Goal: Information Seeking & Learning: Find specific page/section

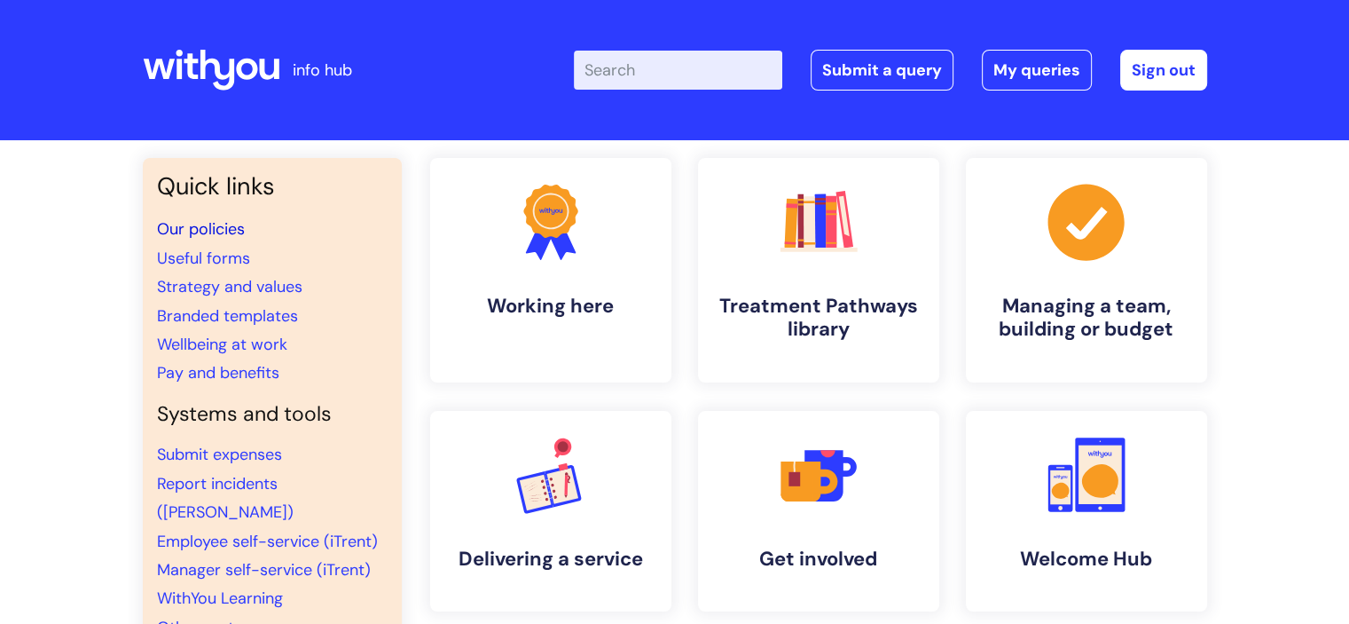
click at [238, 229] on link "Our policies" at bounding box center [201, 228] width 88 height 21
click at [631, 70] on input "Enter your search term here..." at bounding box center [678, 70] width 208 height 39
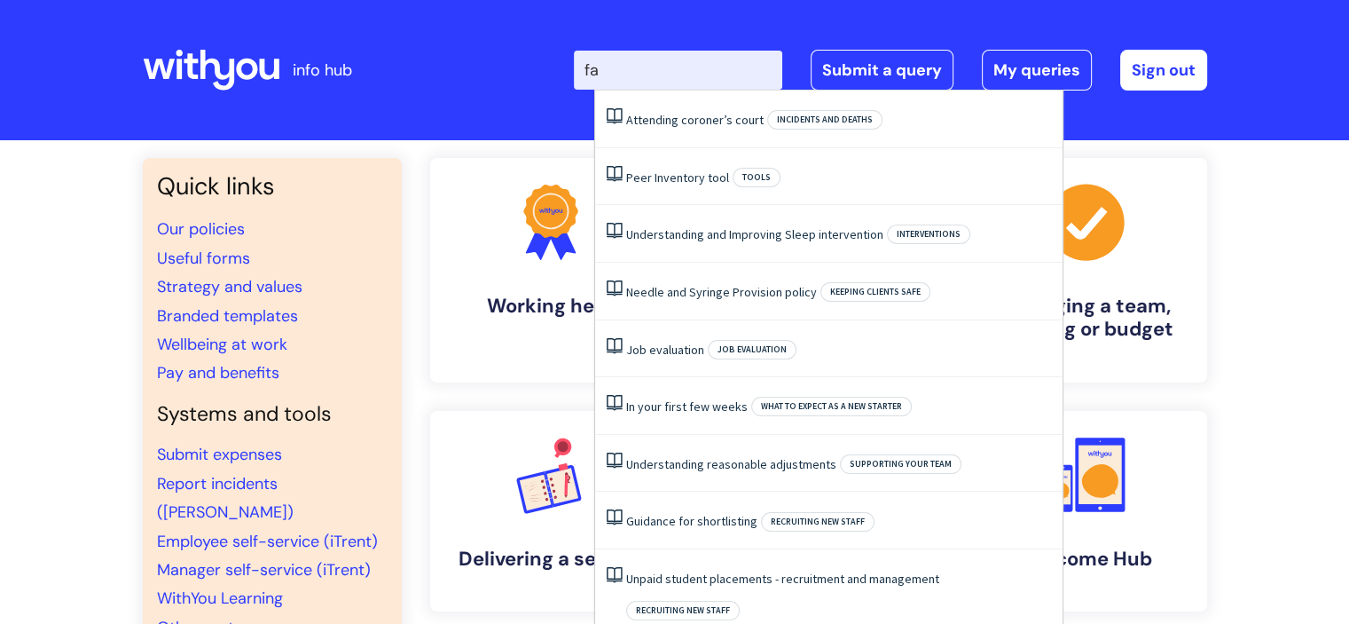
type input "f"
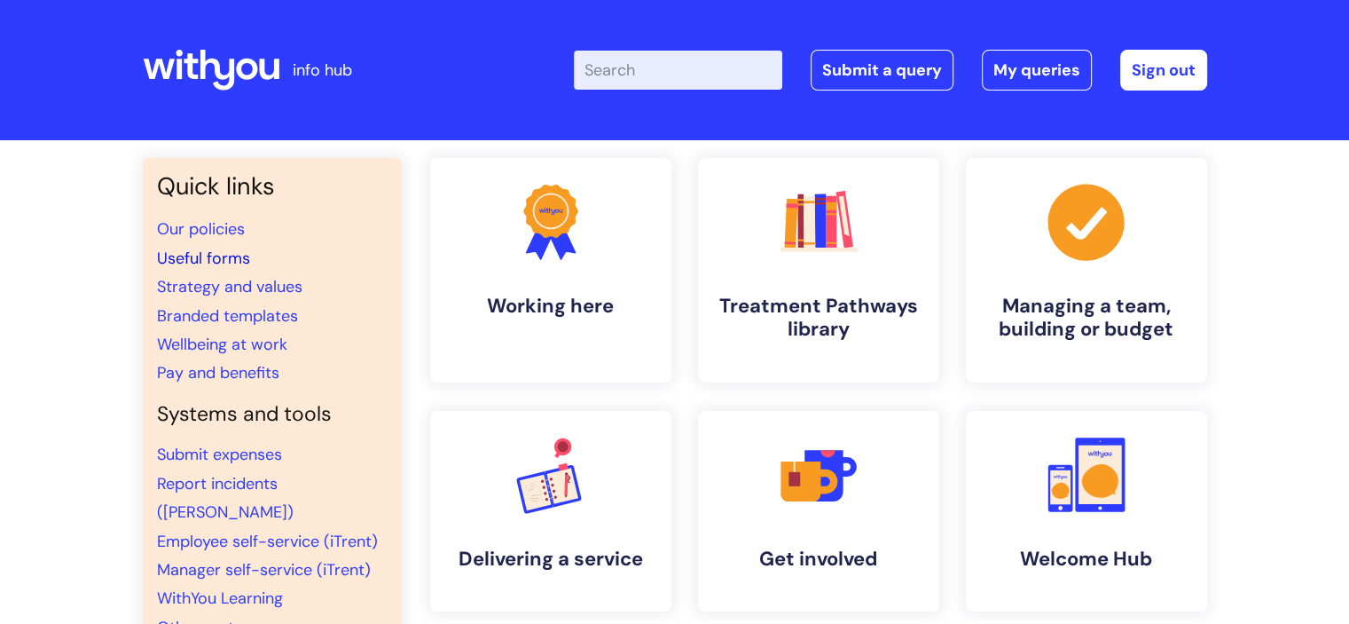
click at [227, 254] on link "Useful forms" at bounding box center [203, 257] width 93 height 21
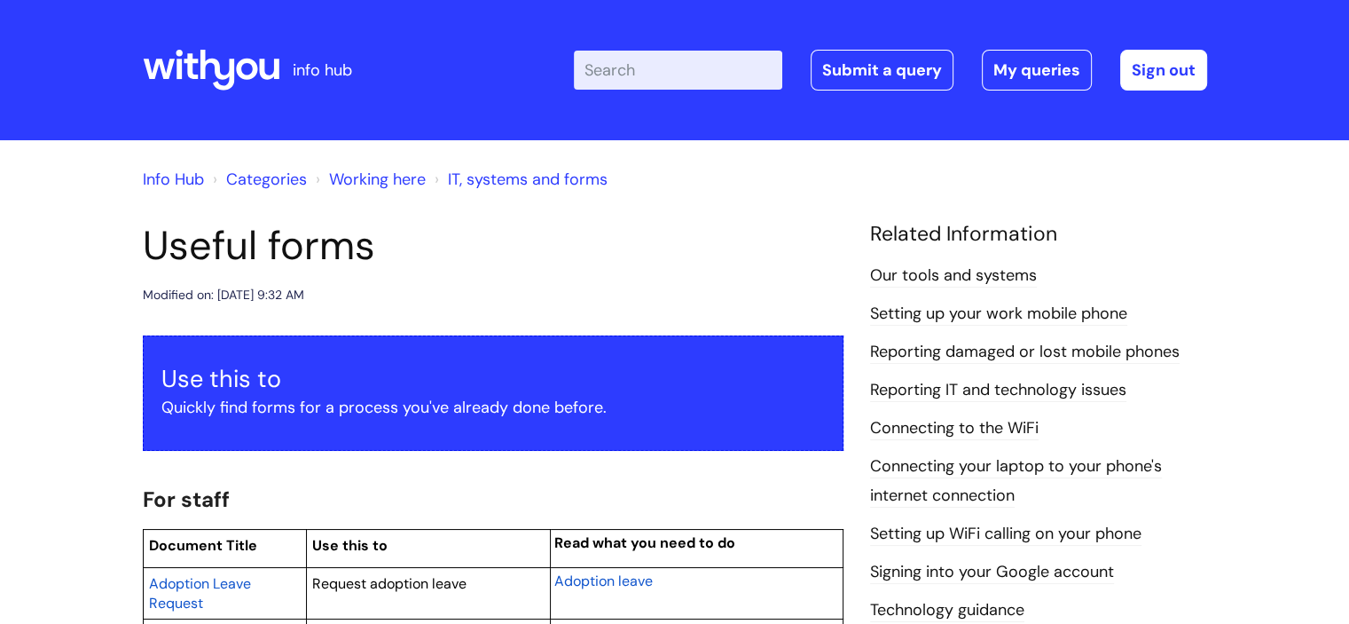
click at [609, 224] on h1 "Useful forms" at bounding box center [493, 246] width 701 height 48
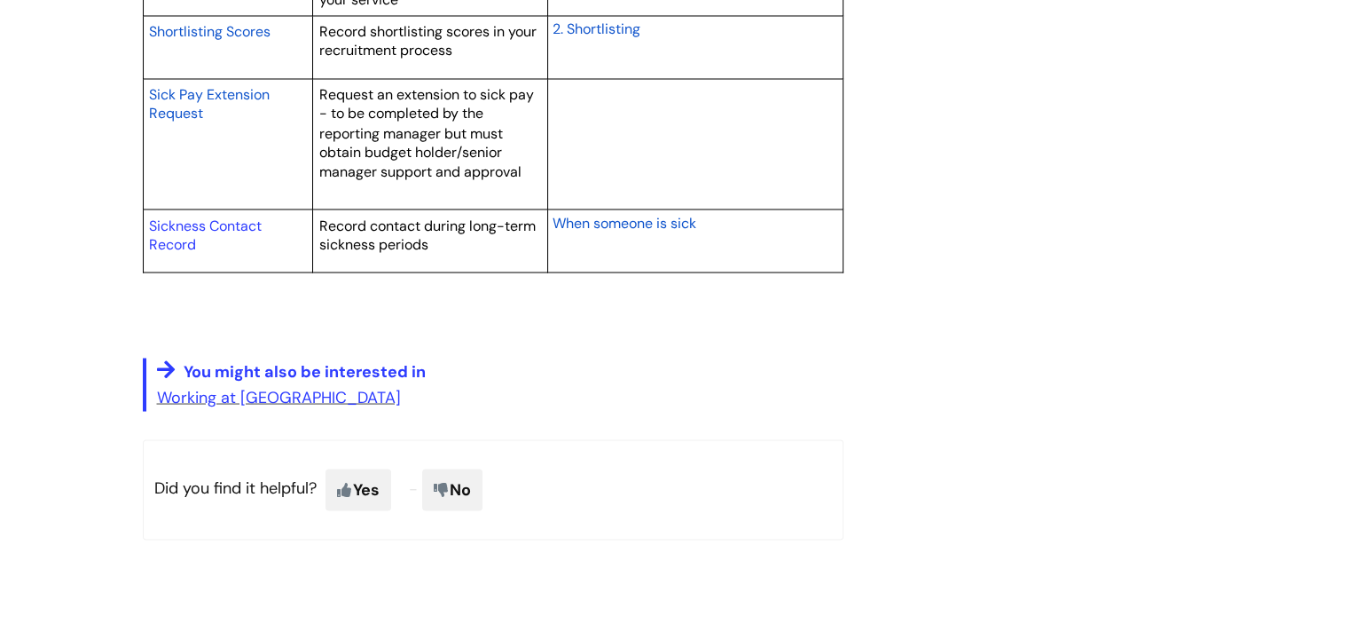
scroll to position [3406, 0]
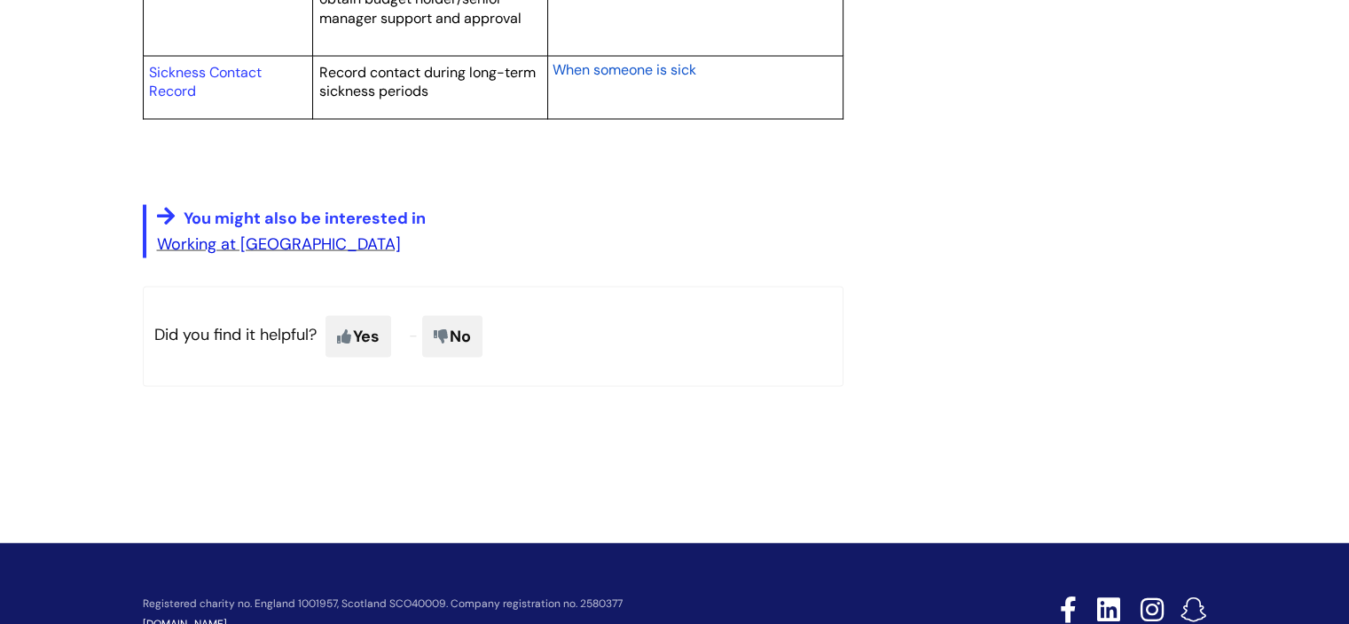
click at [245, 237] on link "Working at WithYou" at bounding box center [279, 243] width 244 height 21
